Goal: Transaction & Acquisition: Purchase product/service

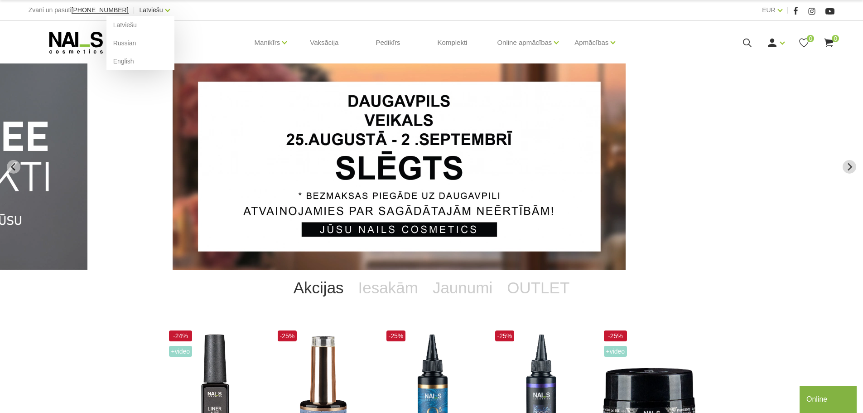
click at [140, 10] on link "Latviešu" at bounding box center [152, 10] width 24 height 11
click at [117, 65] on link "English" at bounding box center [140, 61] width 68 height 18
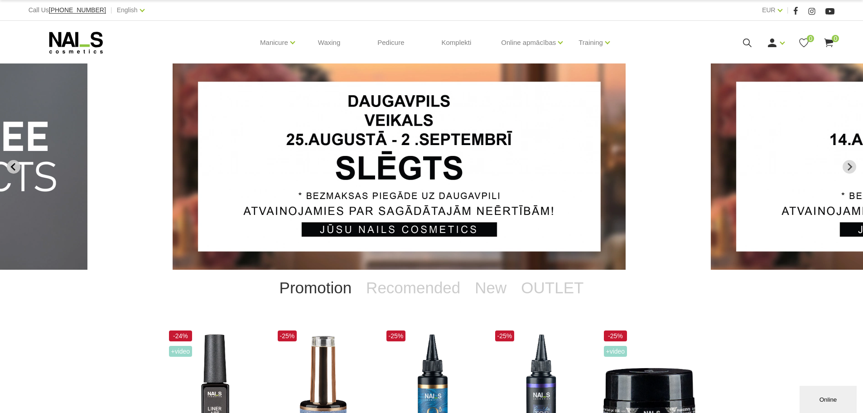
click at [13, 168] on icon "Previous slide" at bounding box center [12, 167] width 5 height 8
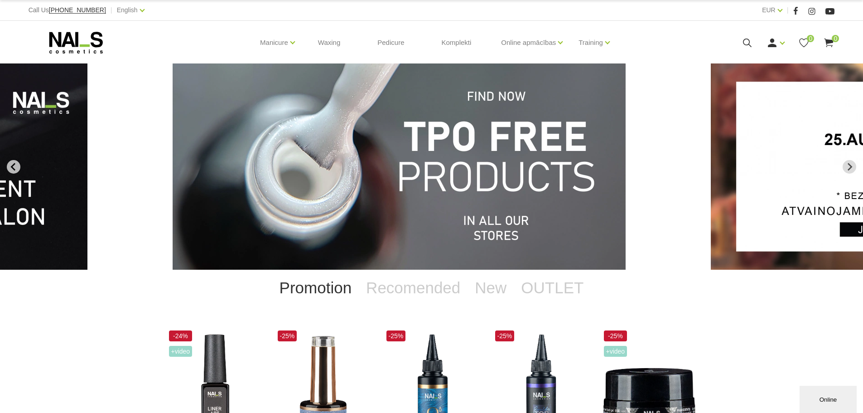
click at [13, 168] on icon "Previous slide" at bounding box center [12, 167] width 5 height 8
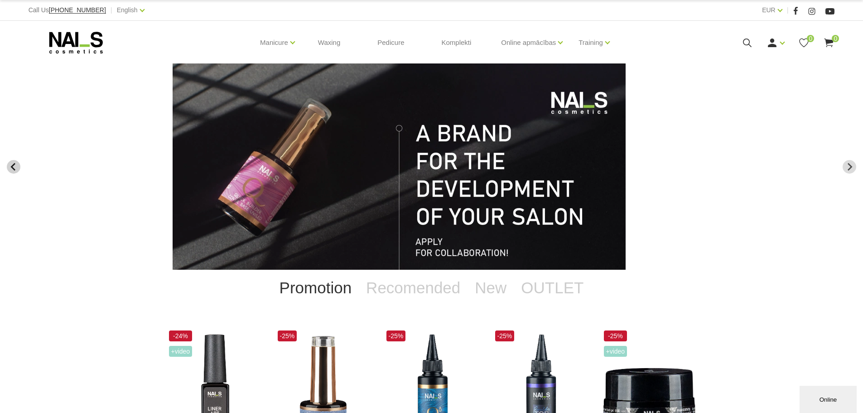
click at [13, 168] on icon "Previous slide" at bounding box center [12, 167] width 5 height 8
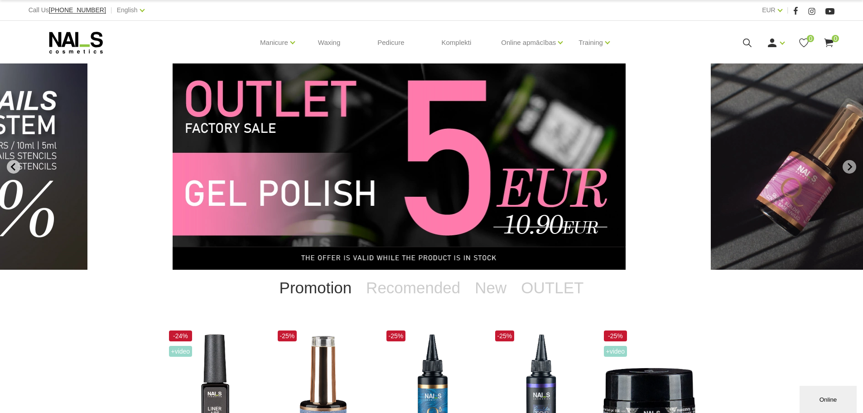
click at [13, 168] on icon "Previous slide" at bounding box center [12, 167] width 5 height 8
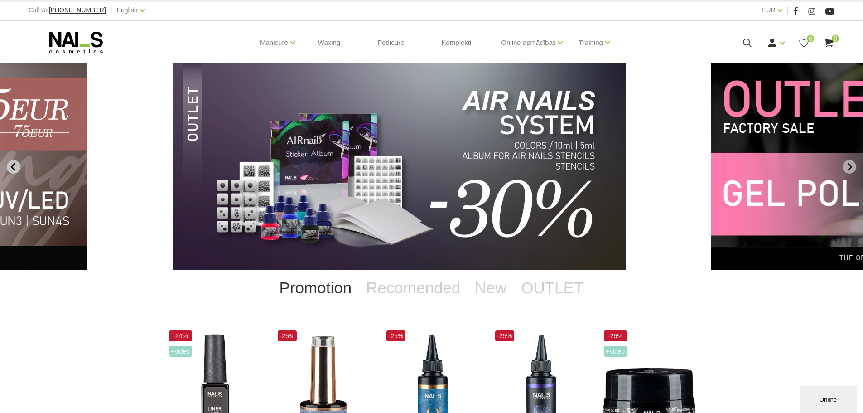
click at [13, 168] on icon "Previous slide" at bounding box center [12, 167] width 5 height 8
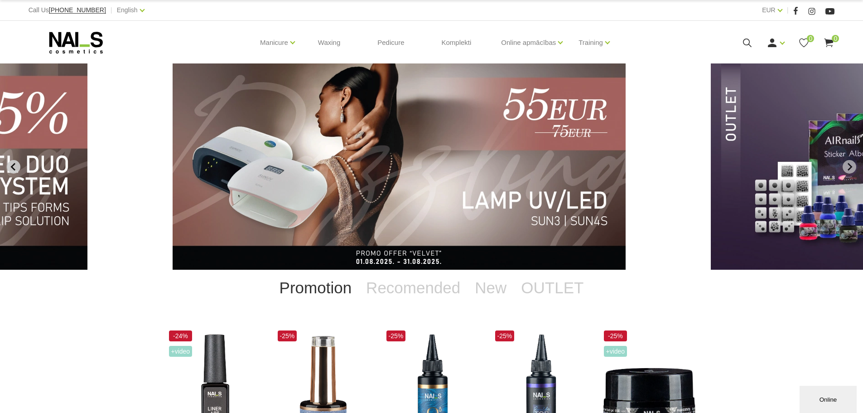
click at [13, 168] on icon "Previous slide" at bounding box center [12, 167] width 5 height 8
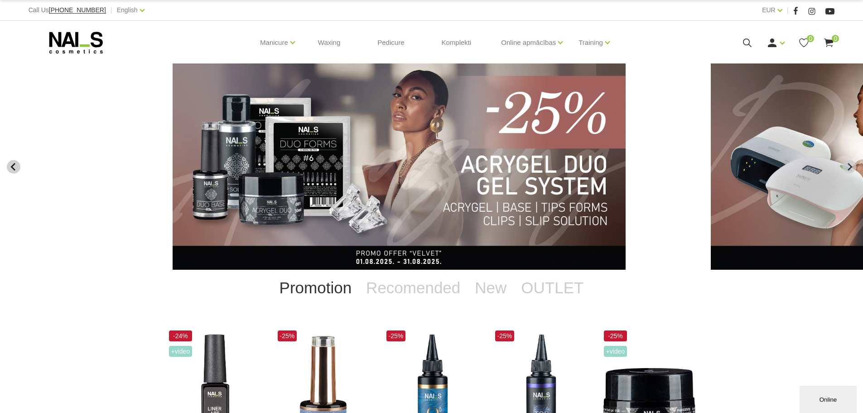
click at [13, 168] on icon "Previous slide" at bounding box center [12, 167] width 5 height 8
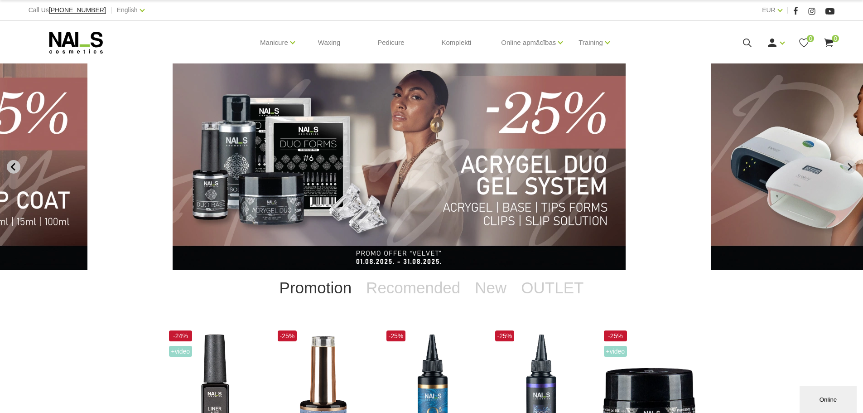
click at [13, 168] on icon "Previous slide" at bounding box center [12, 167] width 5 height 8
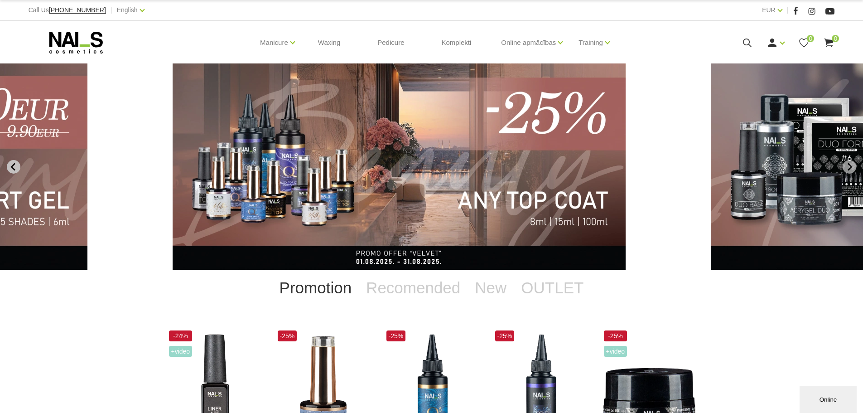
click at [13, 168] on icon "Previous slide" at bounding box center [12, 167] width 5 height 8
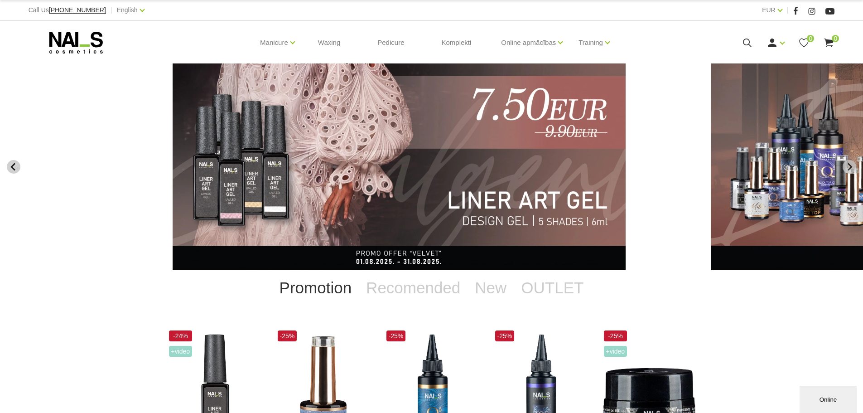
click at [13, 168] on icon "Previous slide" at bounding box center [12, 167] width 5 height 8
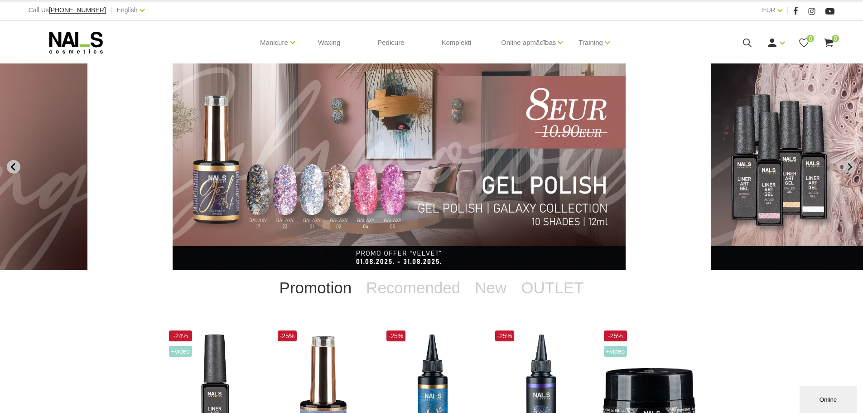
click at [13, 168] on icon "Previous slide" at bounding box center [12, 167] width 5 height 8
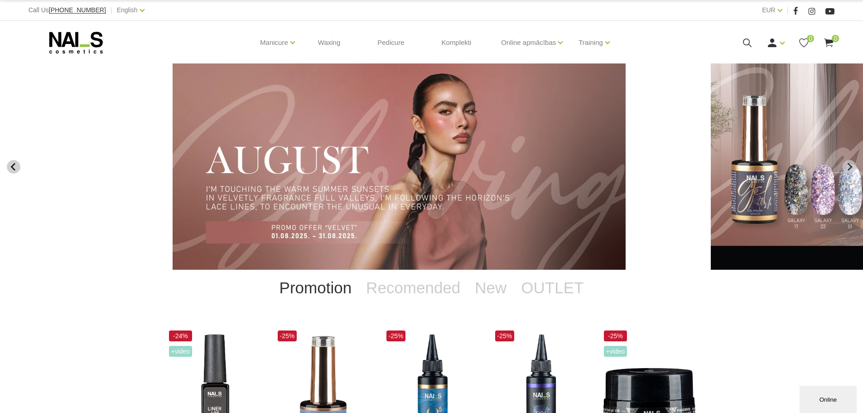
click at [13, 168] on icon "Previous slide" at bounding box center [12, 167] width 5 height 8
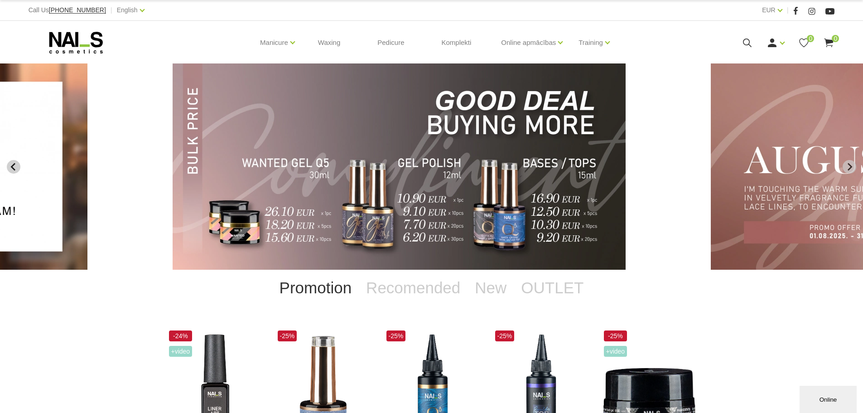
click at [13, 168] on icon "Previous slide" at bounding box center [12, 167] width 5 height 8
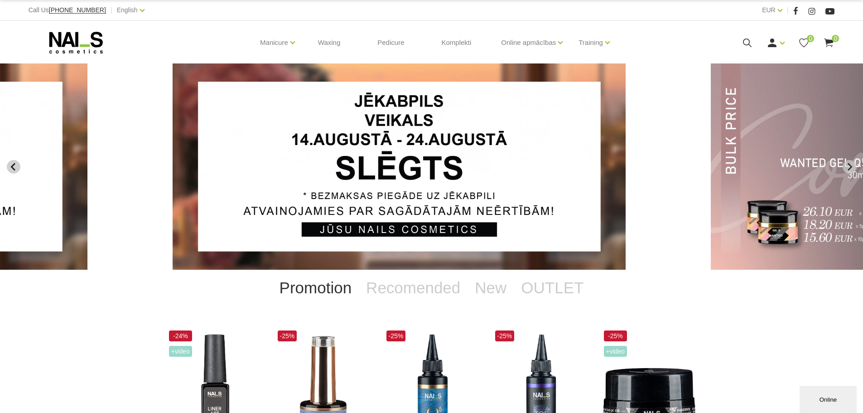
click at [13, 168] on icon "Previous slide" at bounding box center [12, 167] width 5 height 8
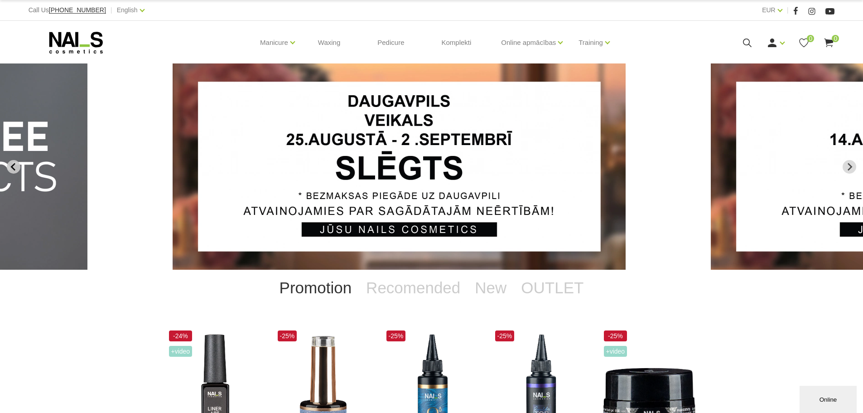
click at [13, 168] on icon "Previous slide" at bounding box center [12, 167] width 5 height 8
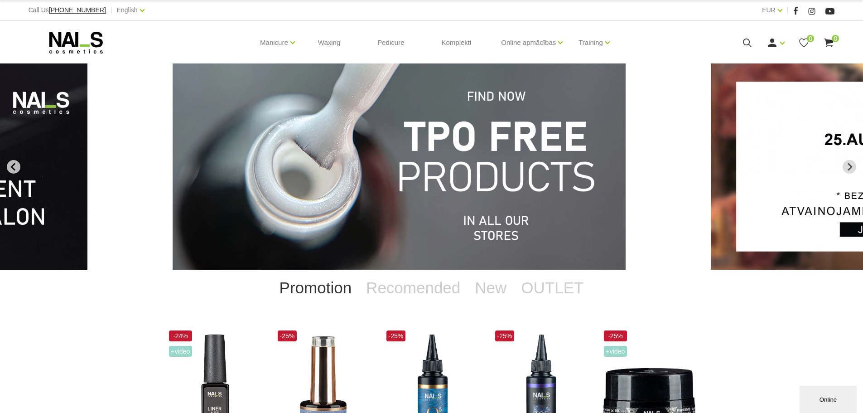
click at [14, 167] on icon "Go to last slide" at bounding box center [14, 167] width 8 height 8
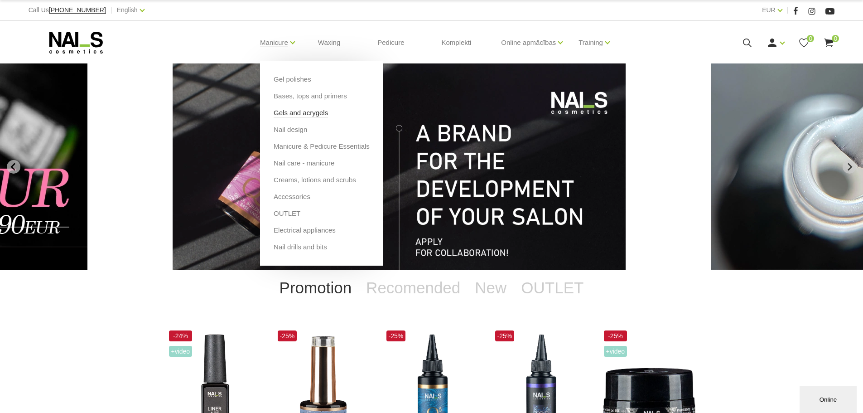
click at [293, 112] on link "Gels and acrygels" at bounding box center [301, 113] width 54 height 10
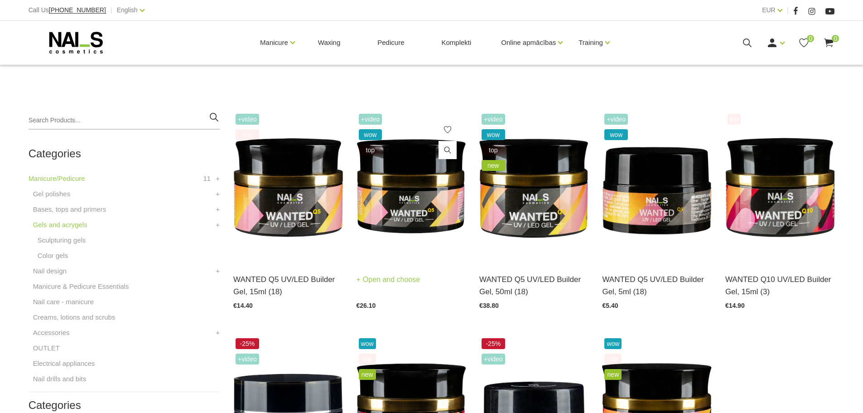
scroll to position [181, 0]
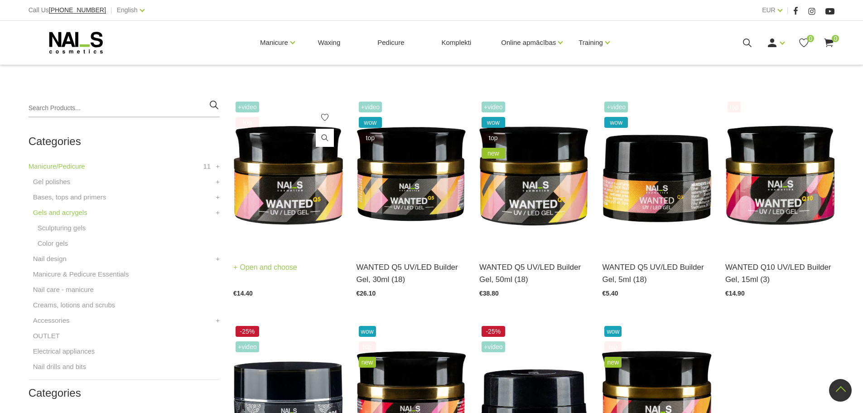
click at [282, 207] on img at bounding box center [287, 174] width 109 height 150
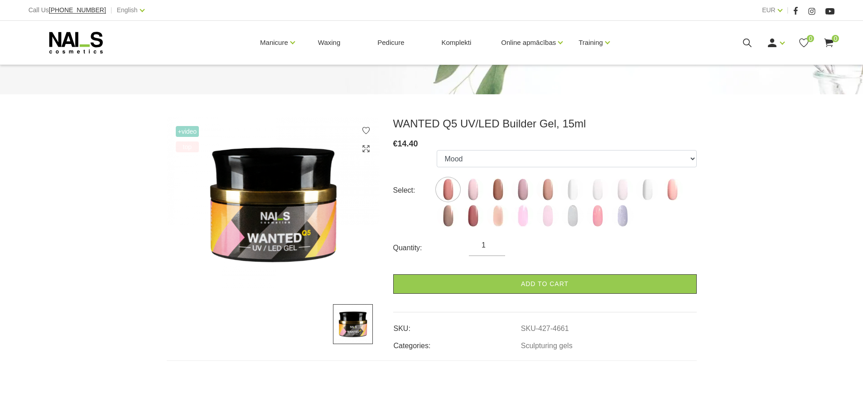
scroll to position [91, 0]
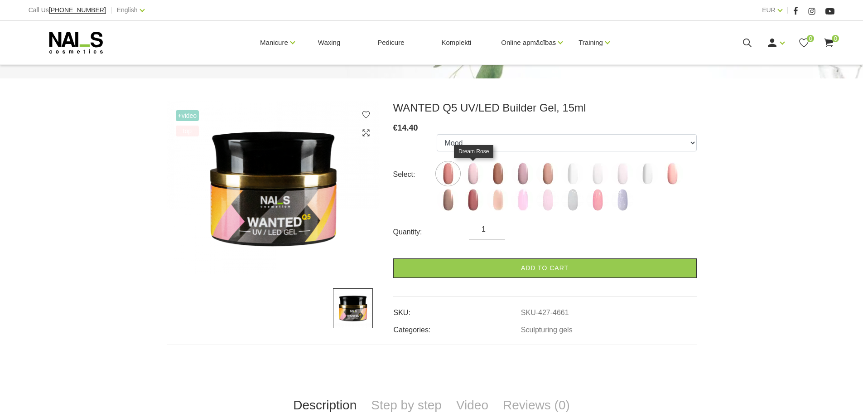
click at [472, 172] on img at bounding box center [473, 173] width 23 height 23
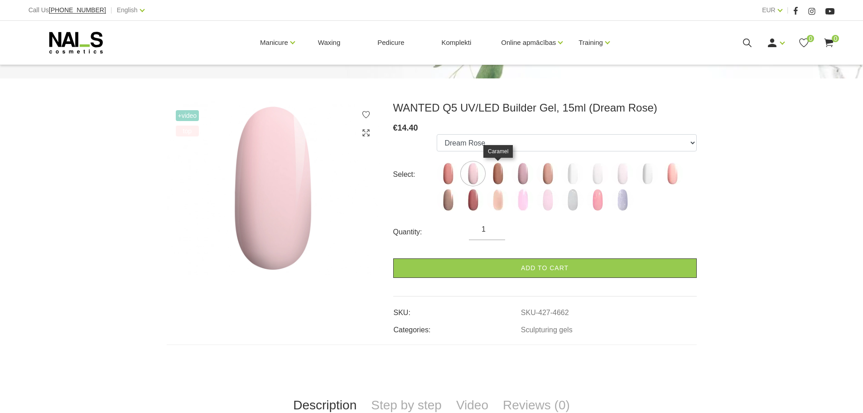
click at [506, 174] on img at bounding box center [498, 173] width 23 height 23
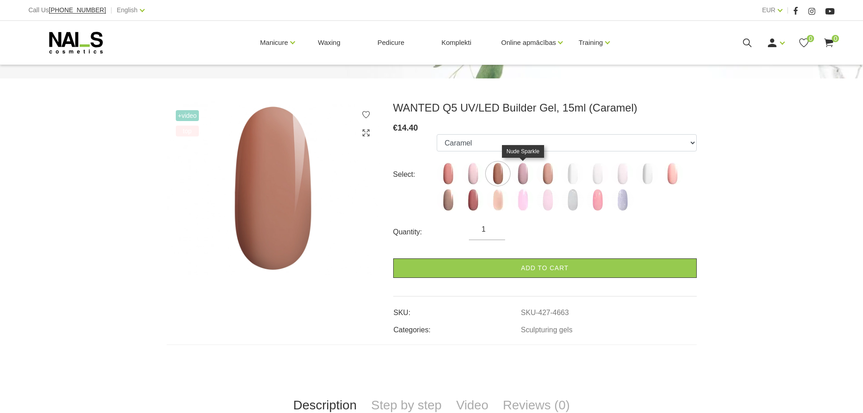
click at [522, 175] on img at bounding box center [522, 173] width 23 height 23
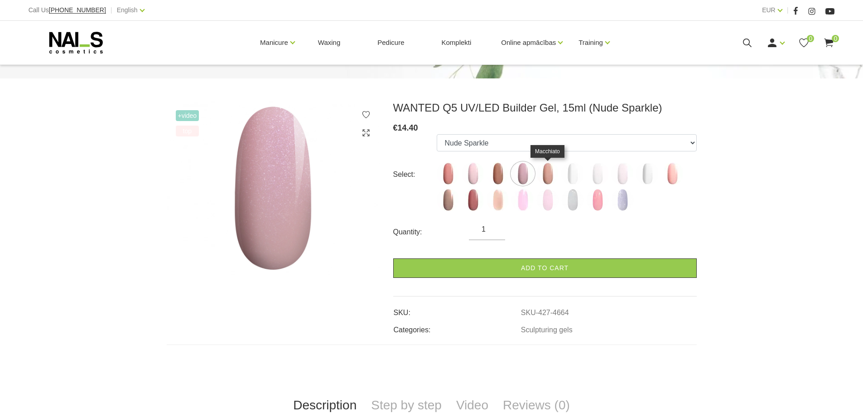
click at [550, 172] on img at bounding box center [547, 173] width 23 height 23
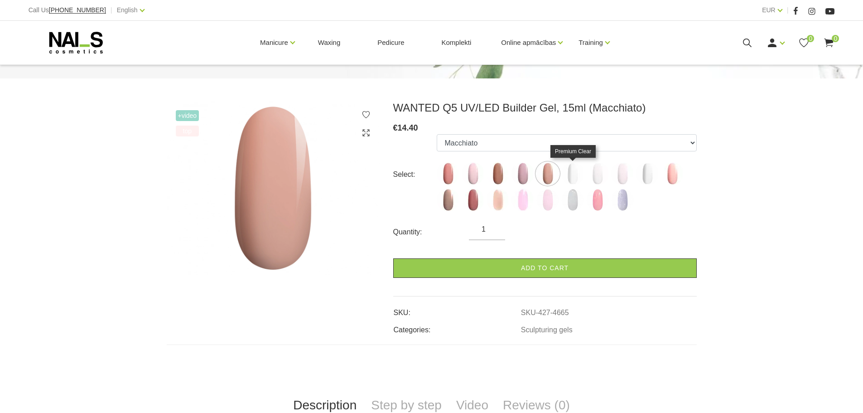
click at [573, 174] on img at bounding box center [572, 173] width 23 height 23
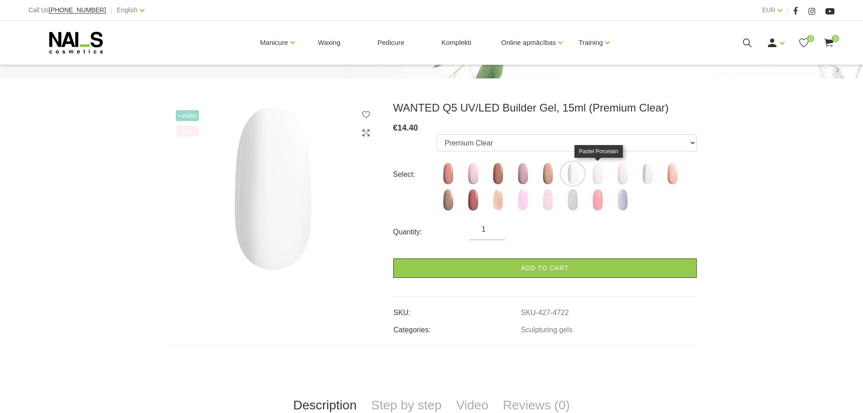
click at [598, 172] on img at bounding box center [597, 173] width 23 height 23
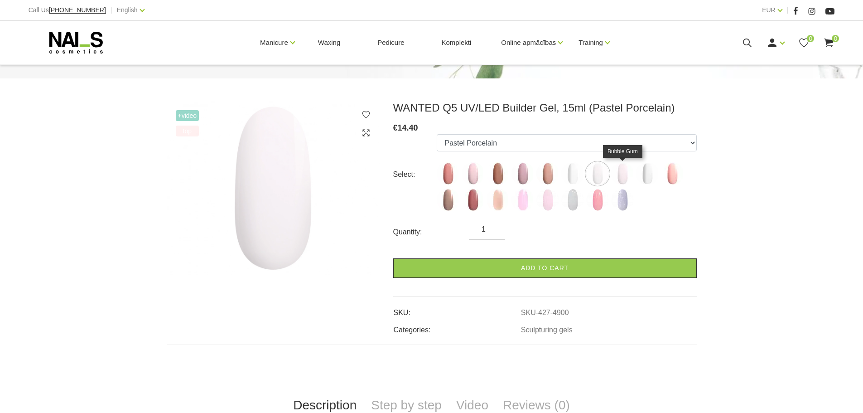
click at [621, 173] on img at bounding box center [622, 173] width 23 height 23
click at [644, 170] on img at bounding box center [647, 173] width 23 height 23
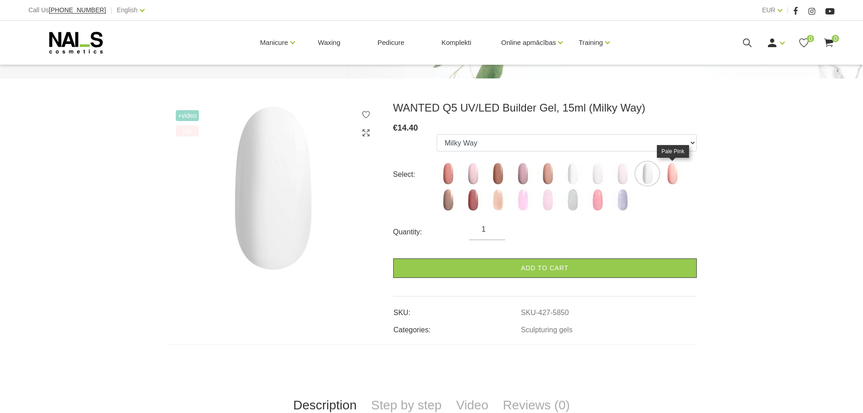
click at [669, 170] on img at bounding box center [672, 173] width 23 height 23
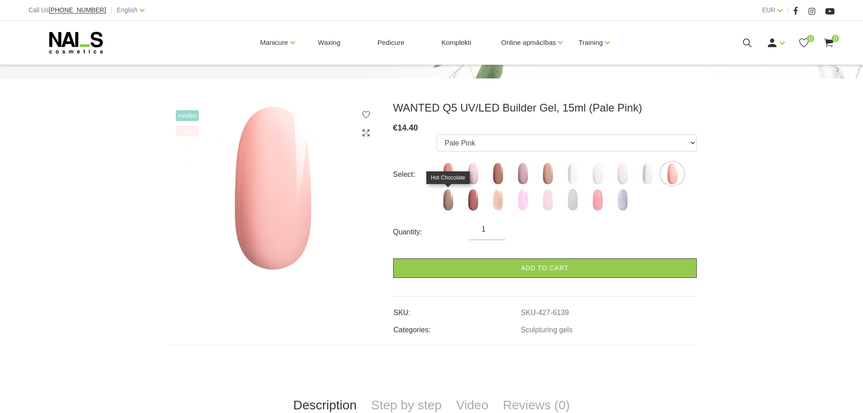
click at [448, 198] on img at bounding box center [448, 199] width 23 height 23
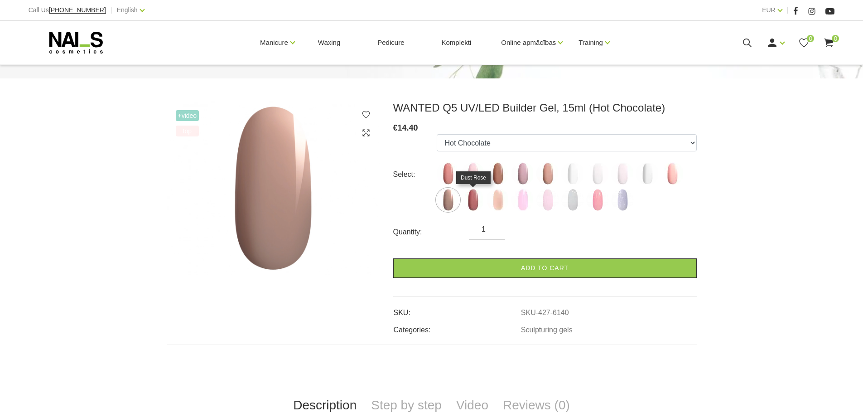
click at [473, 201] on img at bounding box center [473, 199] width 23 height 23
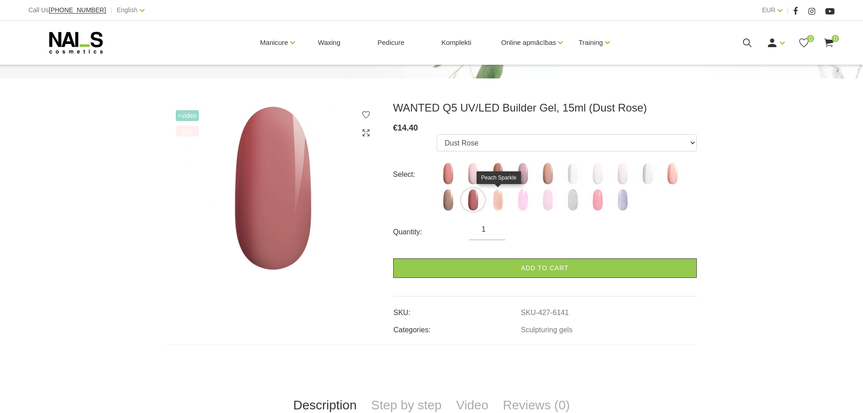
click at [500, 202] on img at bounding box center [498, 199] width 23 height 23
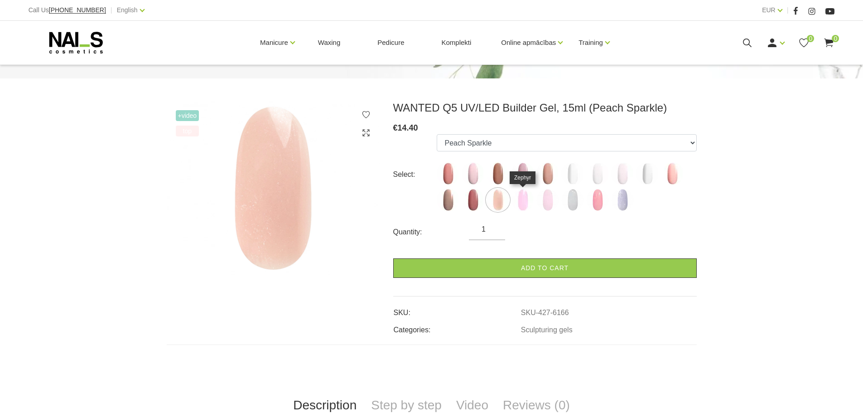
click at [522, 201] on img at bounding box center [522, 199] width 23 height 23
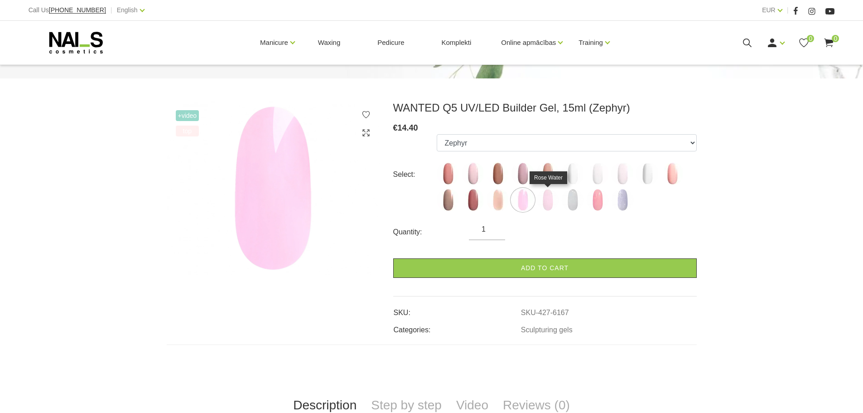
click at [548, 200] on img at bounding box center [547, 199] width 23 height 23
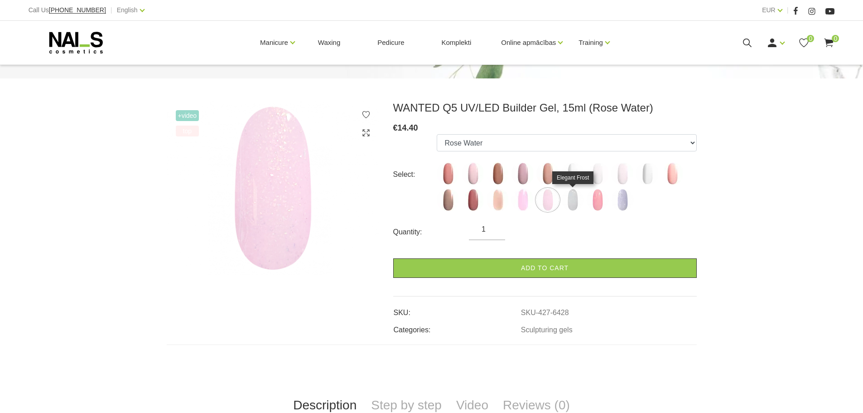
click at [575, 198] on img at bounding box center [572, 199] width 23 height 23
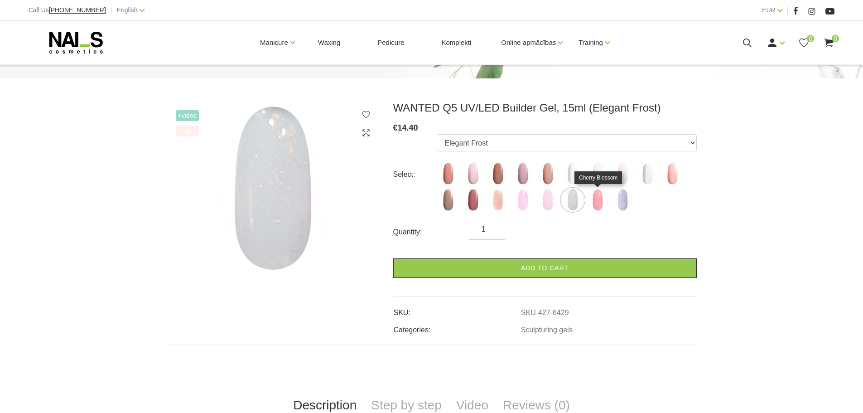
click at [598, 197] on img at bounding box center [597, 199] width 23 height 23
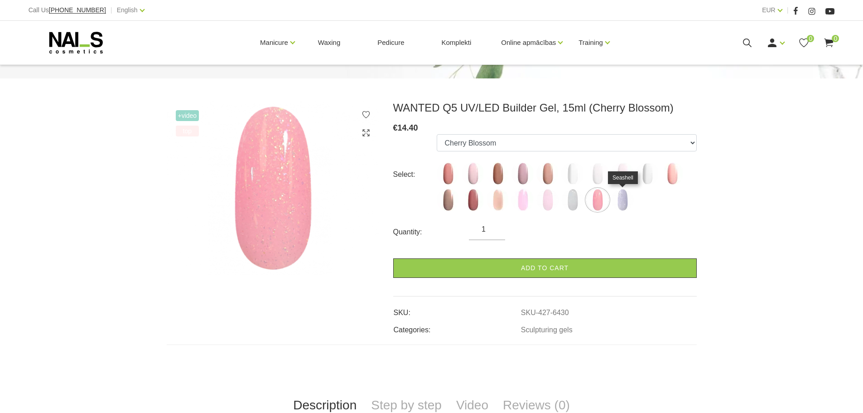
click at [623, 202] on img at bounding box center [622, 199] width 23 height 23
select select "6431"
